Goal: Task Accomplishment & Management: Use online tool/utility

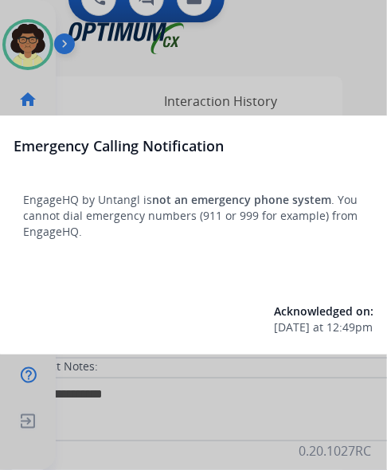
click at [185, 85] on div at bounding box center [193, 235] width 387 height 470
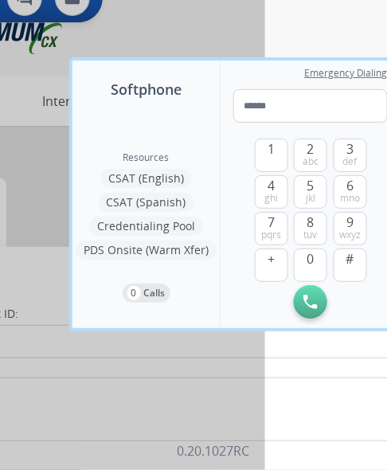
click at [167, 44] on div at bounding box center [71, 235] width 387 height 470
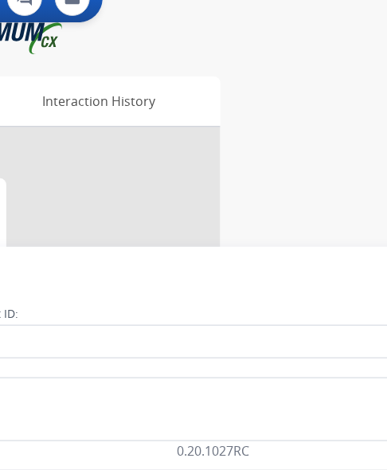
scroll to position [0, 0]
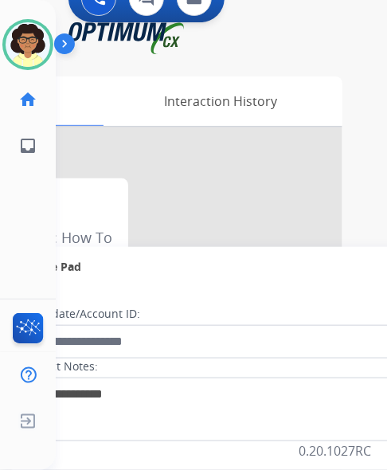
click at [64, 43] on img at bounding box center [67, 47] width 27 height 30
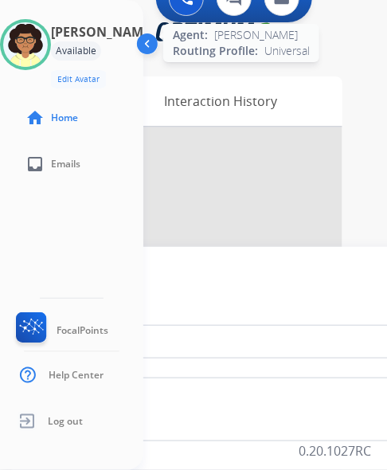
click at [48, 38] on img at bounding box center [25, 44] width 45 height 45
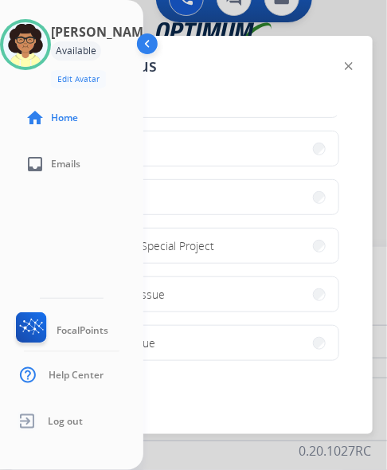
scroll to position [319, 0]
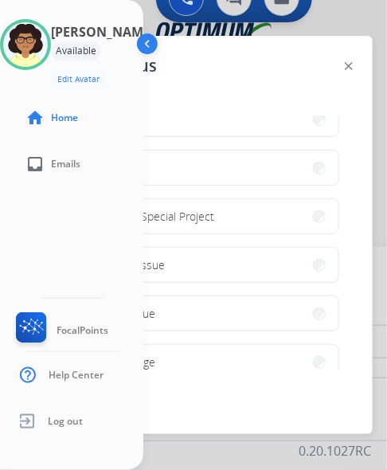
click at [148, 45] on img at bounding box center [149, 47] width 30 height 30
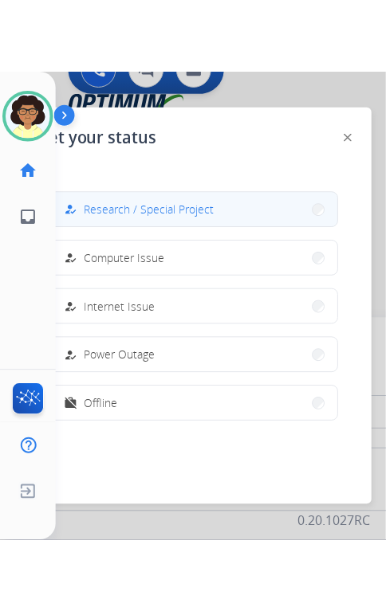
scroll to position [13, 0]
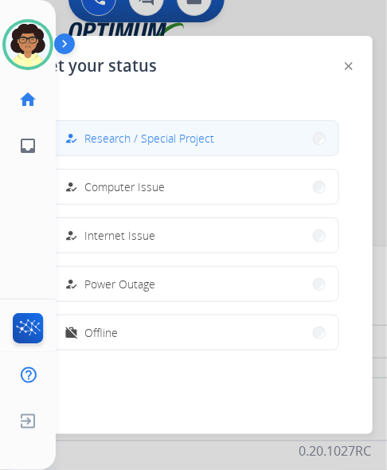
click at [209, 129] on div "how_to_reg Research / Special Project" at bounding box center [137, 138] width 153 height 19
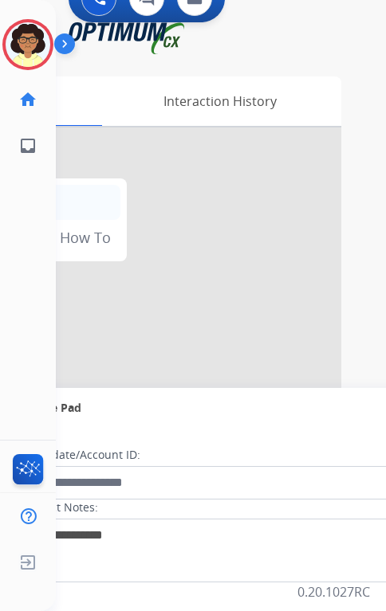
scroll to position [0, 0]
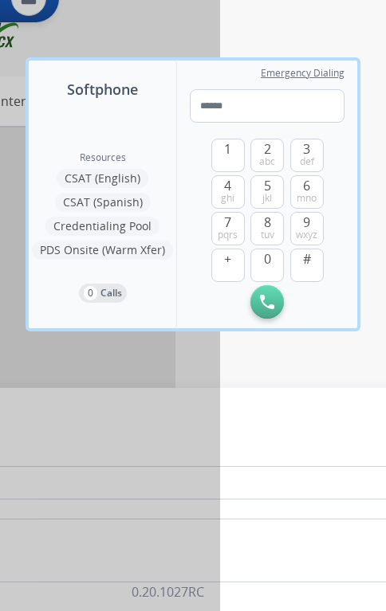
scroll to position [0, 168]
